Goal: Transaction & Acquisition: Purchase product/service

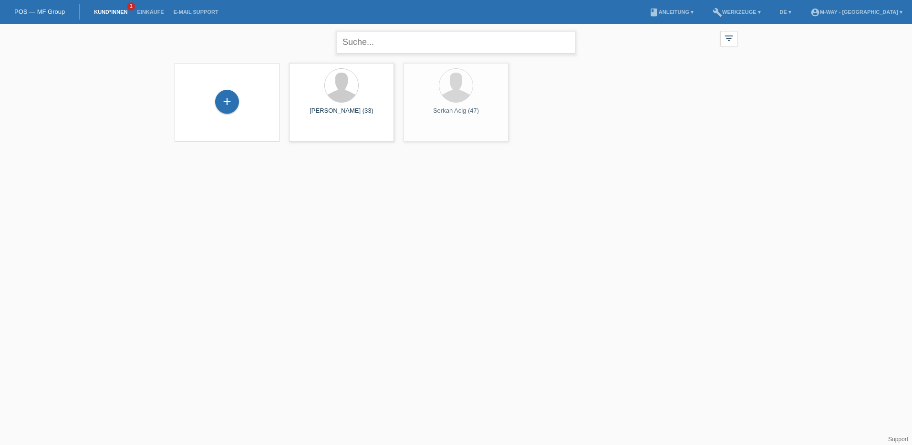
click at [407, 40] on input "text" at bounding box center [456, 42] width 239 height 22
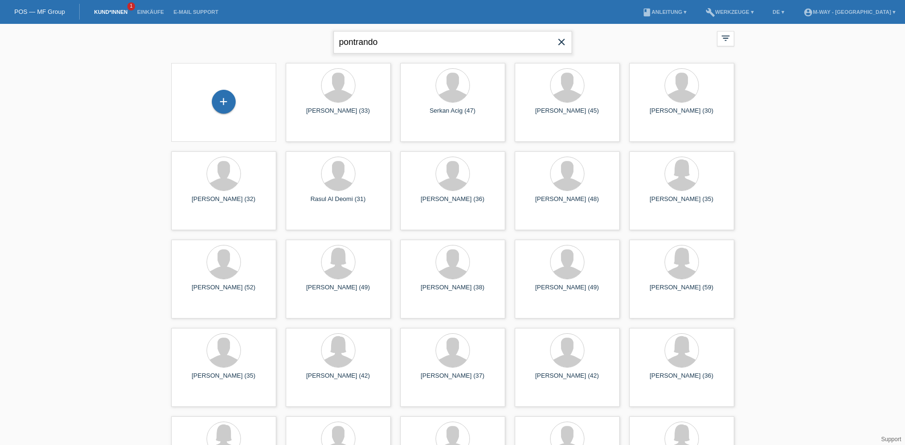
type input "pontrando"
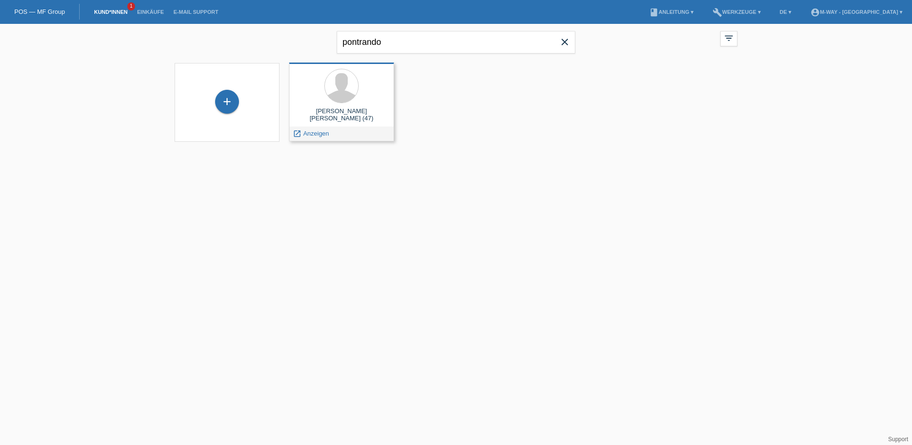
click at [345, 107] on div "Giuseppe Angelo Pontrandolfo (47) launch Anzeigen" at bounding box center [341, 102] width 105 height 79
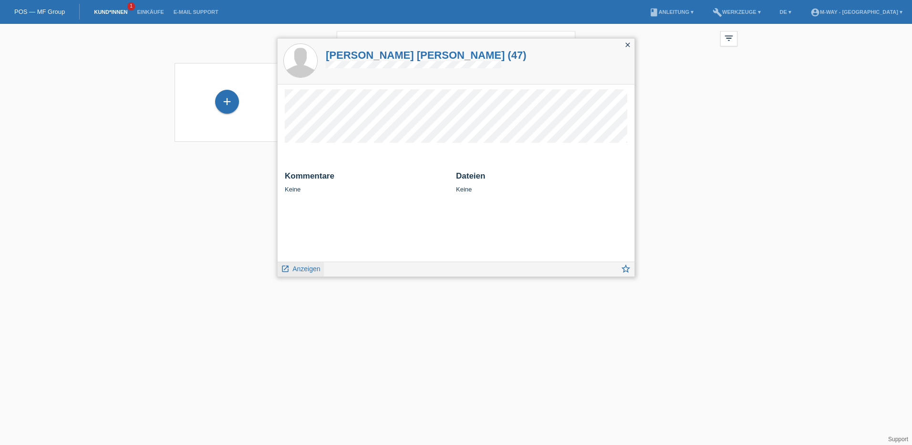
click at [293, 273] on link "launch Anzeigen" at bounding box center [301, 268] width 40 height 12
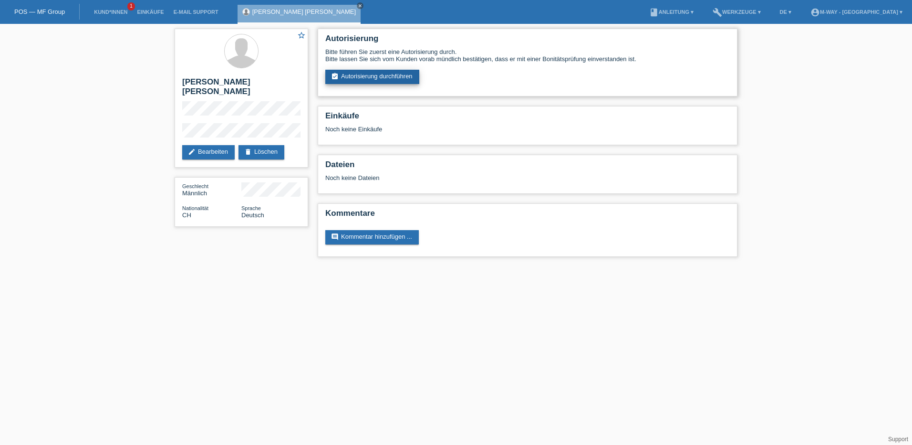
click at [389, 74] on link "assignment_turned_in Autorisierung durchführen" at bounding box center [372, 77] width 94 height 14
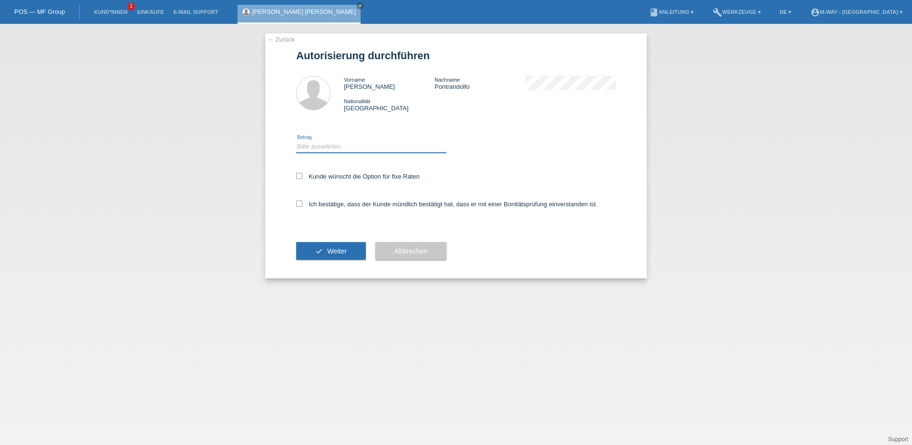
click at [338, 148] on select "Bitte auswählen CHF 1.00 - CHF 499.00 CHF 500.00 - CHF 1'999.00 CHF 2'000.00 - …" at bounding box center [371, 146] width 150 height 11
select select "3"
click at [296, 141] on select "Bitte auswählen CHF 1.00 - CHF 499.00 CHF 500.00 - CHF 1'999.00 CHF 2'000.00 - …" at bounding box center [371, 146] width 150 height 11
click at [307, 174] on label "Kunde wünscht die Option für fixe Raten" at bounding box center [358, 176] width 124 height 7
click at [303, 174] on input "Kunde wünscht die Option für fixe Raten" at bounding box center [299, 176] width 6 height 6
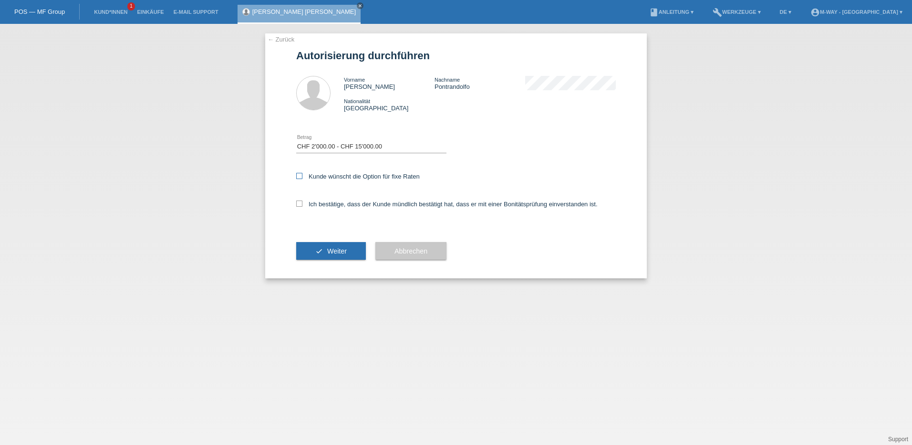
checkbox input "true"
click at [303, 204] on label "Ich bestätige, dass der Kunde mündlich bestätigt hat, dass er mit einer Bonität…" at bounding box center [447, 203] width 302 height 7
click at [303, 204] on input "Ich bestätige, dass der Kunde mündlich bestätigt hat, dass er mit einer Bonität…" at bounding box center [299, 203] width 6 height 6
checkbox input "true"
click at [325, 247] on button "check Weiter" at bounding box center [331, 251] width 70 height 18
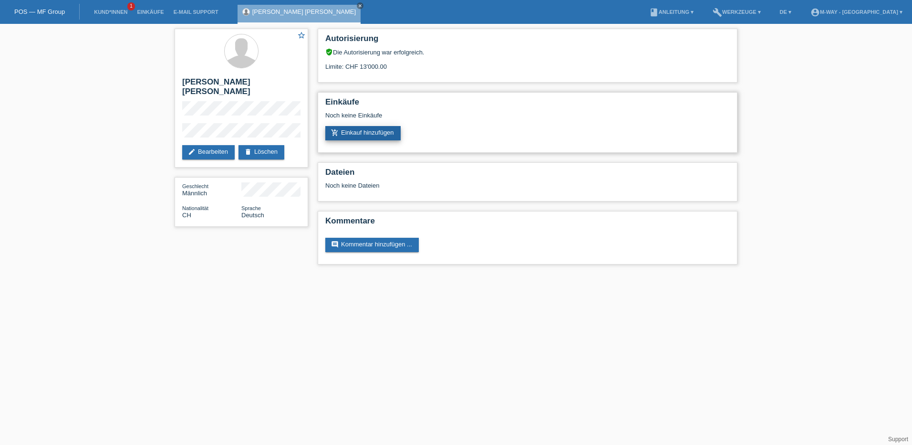
click at [388, 137] on link "add_shopping_cart Einkauf hinzufügen" at bounding box center [362, 133] width 75 height 14
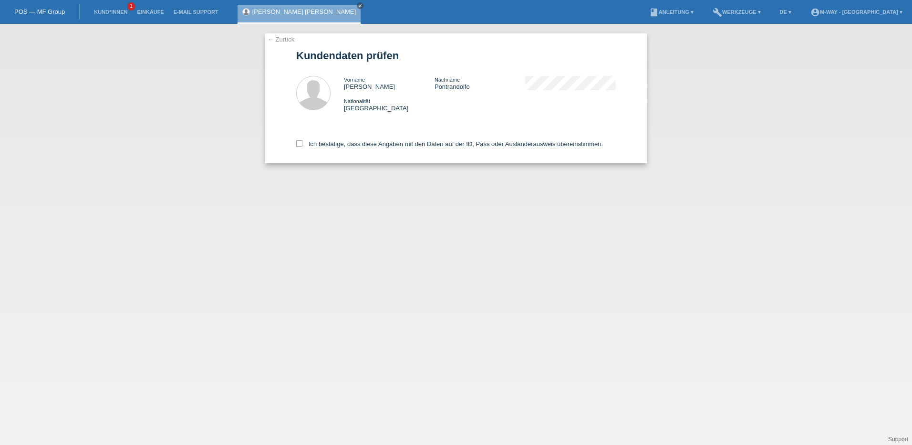
click at [302, 140] on div "Ich bestätige, dass diese Angaben mit den Daten auf der ID, Pass oder Ausländer…" at bounding box center [456, 142] width 320 height 42
click at [302, 143] on icon at bounding box center [299, 143] width 6 height 6
click at [302, 143] on input "Ich bestätige, dass diese Angaben mit den Daten auf der ID, Pass oder Ausländer…" at bounding box center [299, 143] width 6 height 6
checkbox input "true"
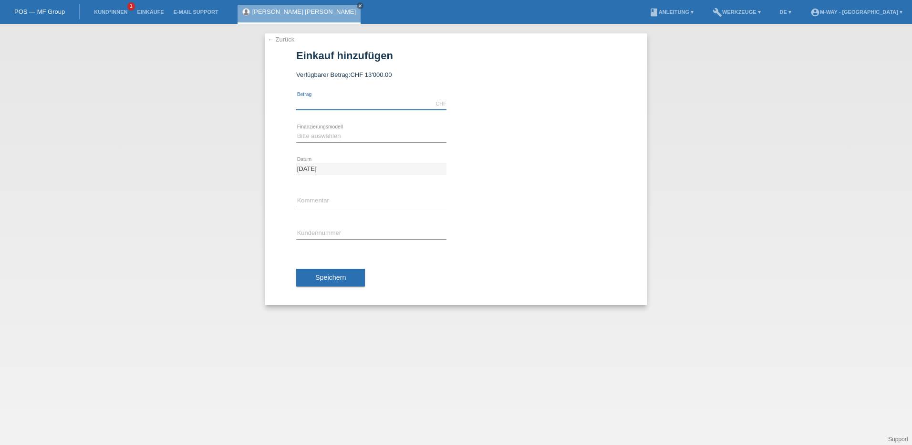
click at [349, 106] on input "text" at bounding box center [371, 104] width 150 height 12
type input "3437.90"
click at [344, 131] on select "Bitte auswählen Fixe Raten Kauf auf Rechnung mit Teilzahlungsoption" at bounding box center [371, 135] width 150 height 11
select select "77"
click at [296, 130] on select "Bitte auswählen Fixe Raten Kauf auf Rechnung mit Teilzahlungsoption" at bounding box center [371, 135] width 150 height 11
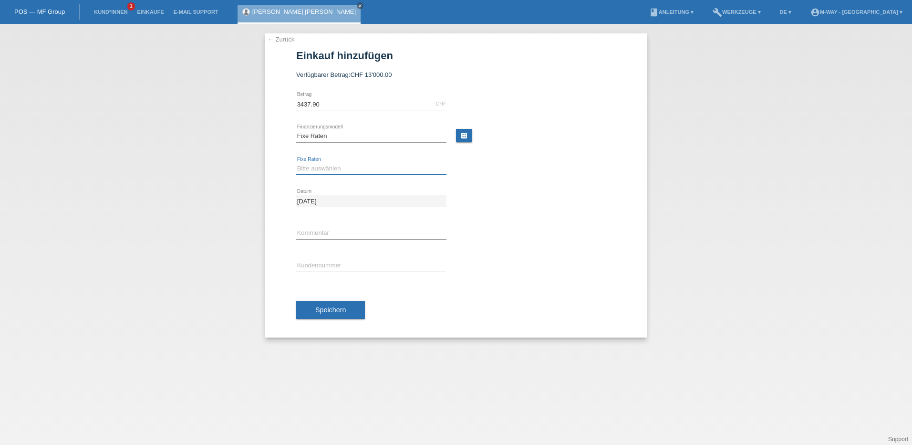
click at [346, 168] on select "Bitte auswählen 4 Raten 5 Raten 6 Raten 7 Raten 8 Raten 9 Raten 10 Raten 11 Rat…" at bounding box center [371, 168] width 150 height 11
select select "202"
click at [296, 163] on select "Bitte auswählen 4 Raten 5 Raten 6 Raten 7 Raten 8 Raten 9 Raten 10 Raten 11 Rat…" at bounding box center [371, 168] width 150 height 11
click at [457, 140] on div "Bitte auswählen Fixe Raten Kauf auf Rechnung mit Teilzahlungsoption error Finan…" at bounding box center [456, 136] width 320 height 32
click at [456, 141] on div "Bitte auswählen Fixe Raten Kauf auf Rechnung mit Teilzahlungsoption error Finan…" at bounding box center [456, 136] width 320 height 32
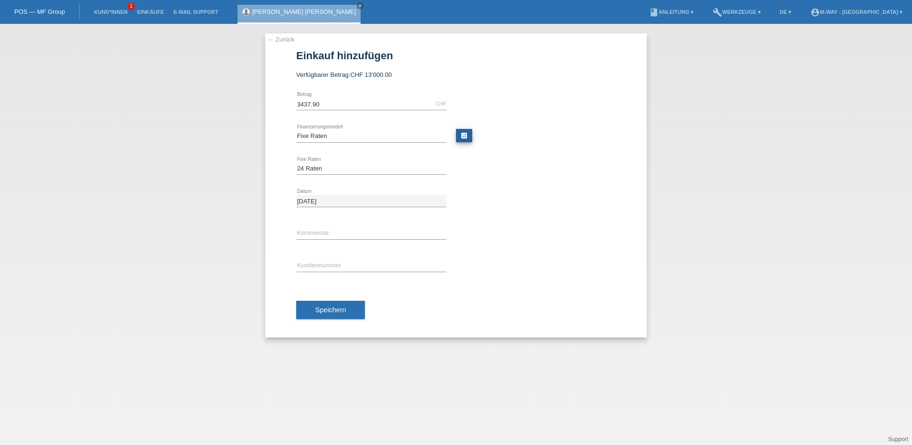
click at [457, 138] on link "calculate" at bounding box center [464, 135] width 16 height 13
type input "3437.90"
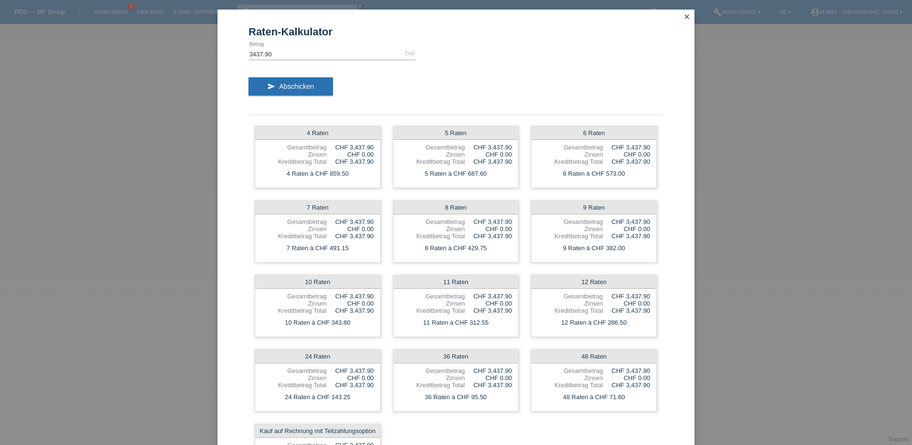
click at [685, 13] on icon "close" at bounding box center [687, 17] width 8 height 8
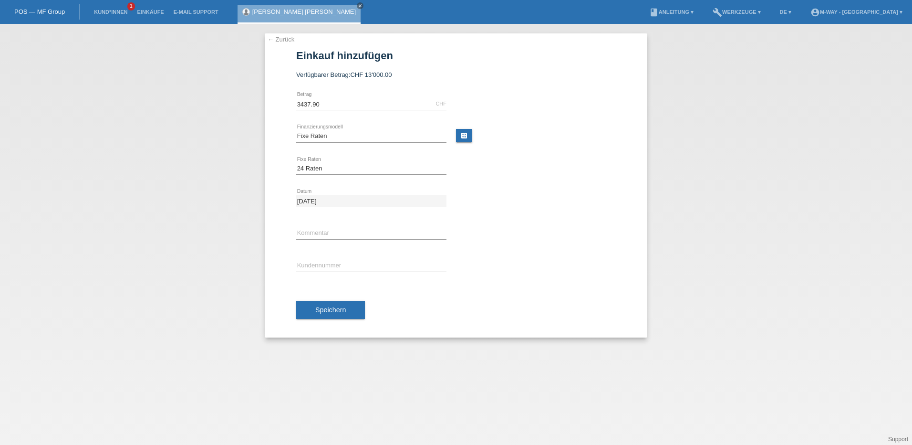
click at [366, 257] on div "error Kundennummer" at bounding box center [371, 266] width 150 height 32
click at [367, 264] on input "text" at bounding box center [371, 266] width 150 height 12
type input "K383526"
click at [342, 311] on span "Speichern" at bounding box center [330, 310] width 31 height 8
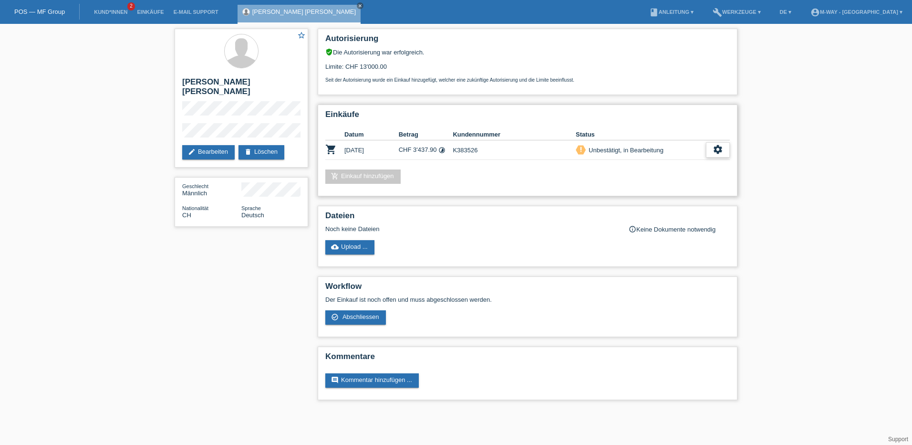
click at [710, 145] on div "settings" at bounding box center [718, 149] width 24 height 15
click at [651, 192] on span "Abschliessen" at bounding box center [643, 193] width 40 height 11
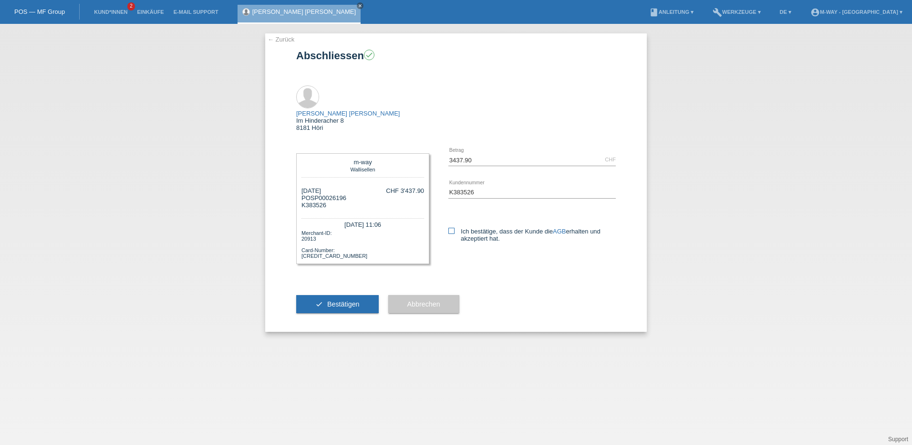
click at [452, 228] on icon at bounding box center [452, 231] width 6 height 6
click at [452, 228] on input "Ich bestätige, dass der Kunde die AGB erhalten und akzeptiert hat." at bounding box center [452, 231] width 6 height 6
checkbox input "true"
click at [338, 300] on span "Bestätigen" at bounding box center [343, 304] width 32 height 8
